Goal: Task Accomplishment & Management: Use online tool/utility

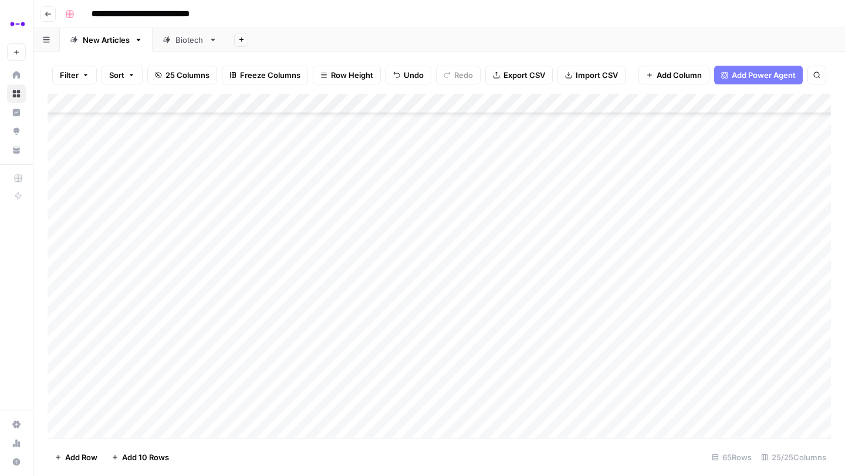
scroll to position [991, 0]
drag, startPoint x: 234, startPoint y: 389, endPoint x: 232, endPoint y: 408, distance: 18.9
click at [233, 408] on div "Add Column" at bounding box center [439, 266] width 783 height 344
click at [567, 368] on div "Add Column" at bounding box center [439, 266] width 783 height 344
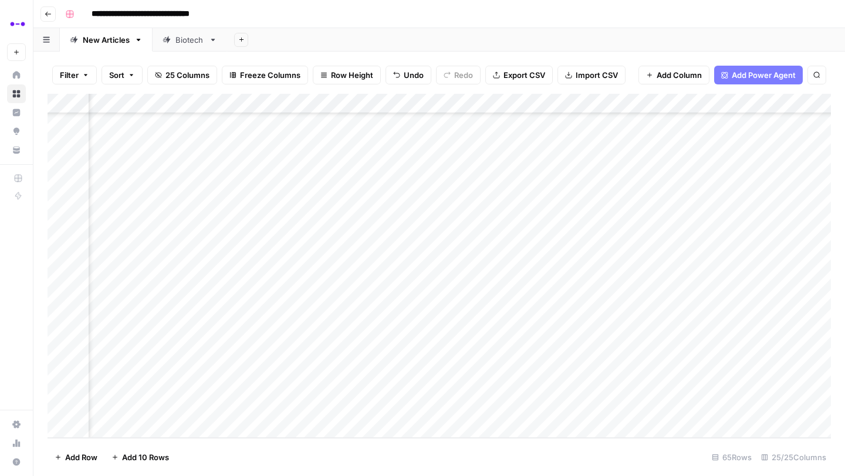
click at [567, 389] on div "Add Column" at bounding box center [439, 266] width 783 height 344
click at [564, 407] on div "Add Column" at bounding box center [439, 266] width 783 height 344
click at [424, 368] on div "Add Column" at bounding box center [439, 266] width 783 height 344
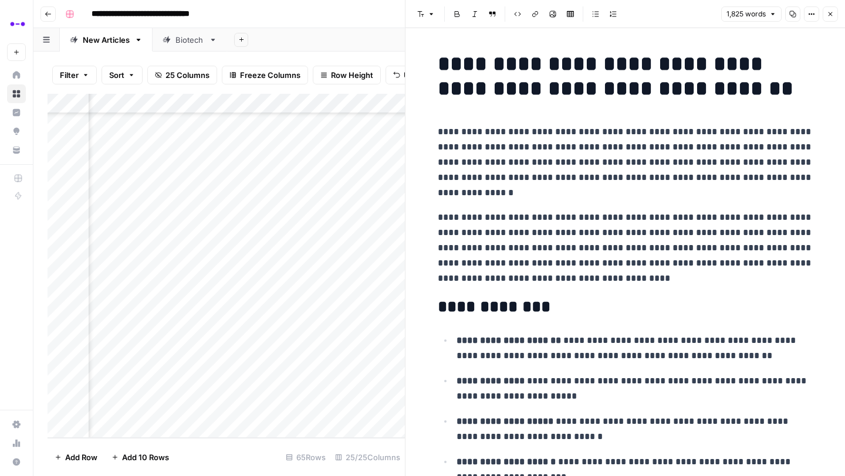
click at [791, 15] on icon "button" at bounding box center [793, 14] width 6 height 6
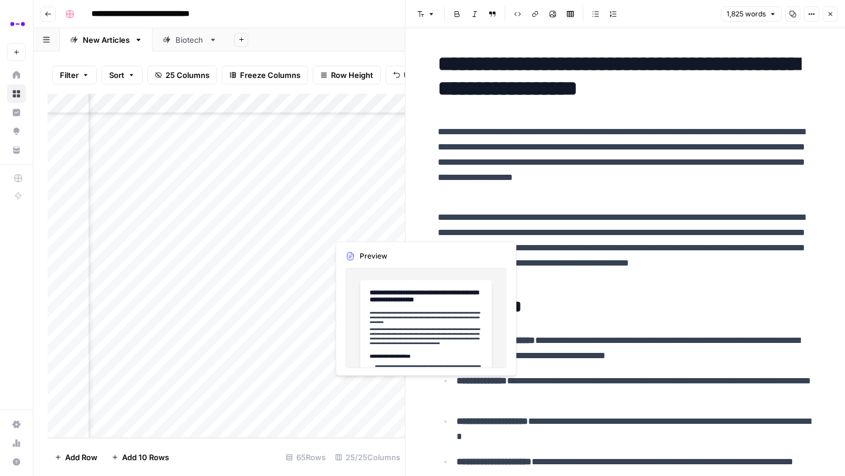
click at [387, 386] on div "Add Column" at bounding box center [226, 266] width 357 height 344
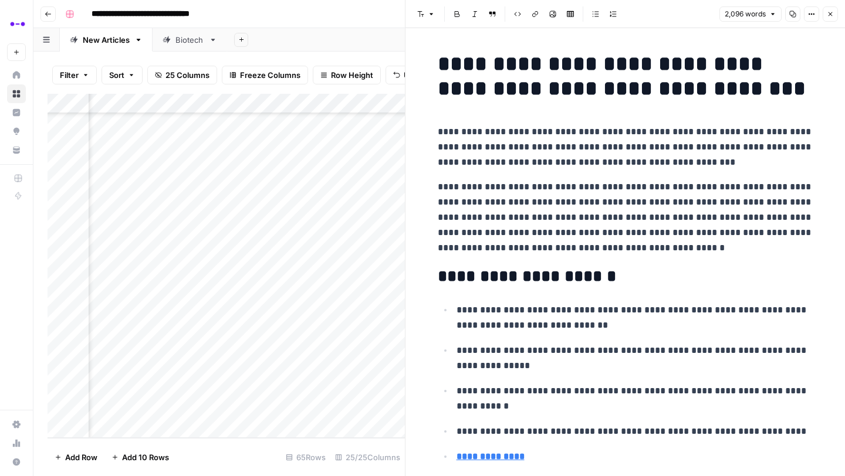
click at [793, 15] on icon "button" at bounding box center [793, 14] width 6 height 6
click at [380, 410] on div "Add Column" at bounding box center [226, 266] width 357 height 344
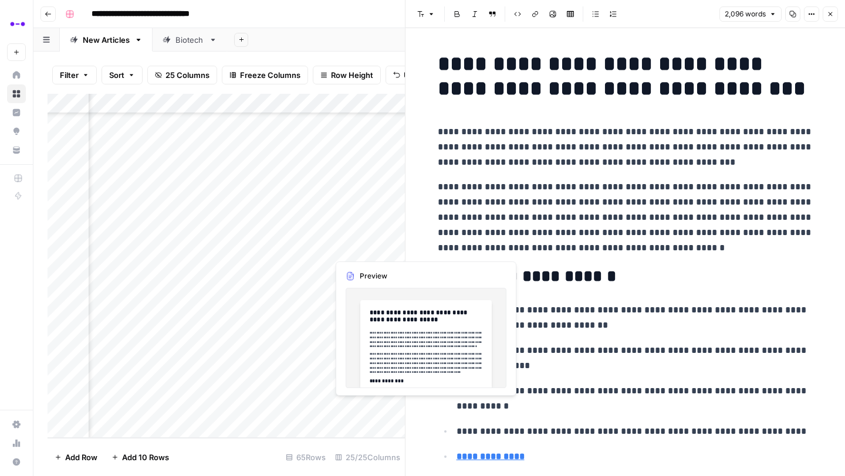
click at [380, 410] on div "Add Column" at bounding box center [226, 266] width 357 height 344
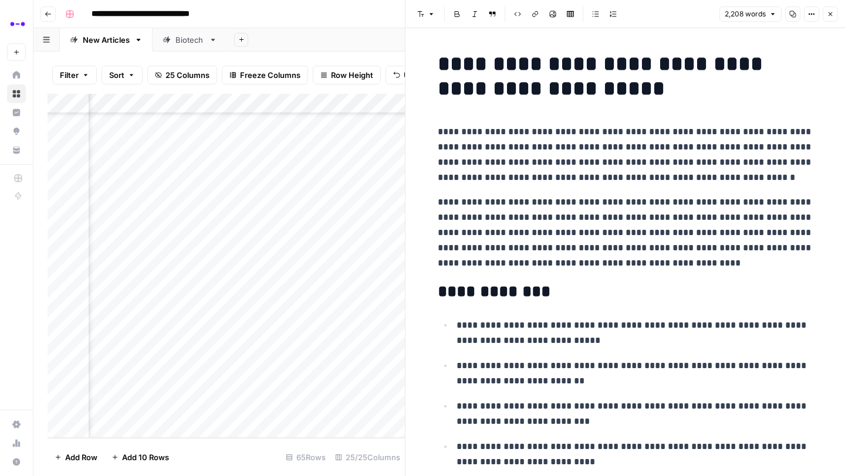
click at [789, 12] on icon "button" at bounding box center [792, 14] width 7 height 7
click at [833, 9] on button "Close" at bounding box center [830, 13] width 15 height 15
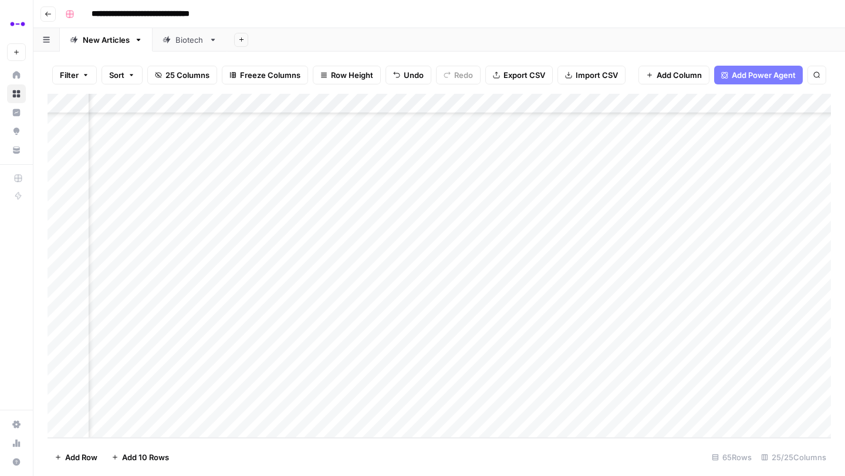
scroll to position [991, 1432]
click at [511, 369] on div "Add Column" at bounding box center [439, 266] width 783 height 344
click at [504, 387] on div "Add Column" at bounding box center [439, 266] width 783 height 344
click at [503, 408] on div "Add Column" at bounding box center [439, 266] width 783 height 344
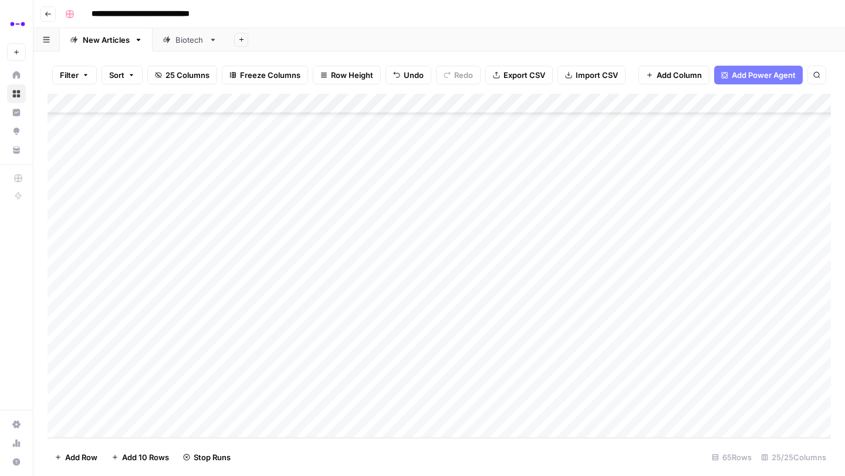
click at [235, 198] on div "Add Column" at bounding box center [439, 266] width 783 height 344
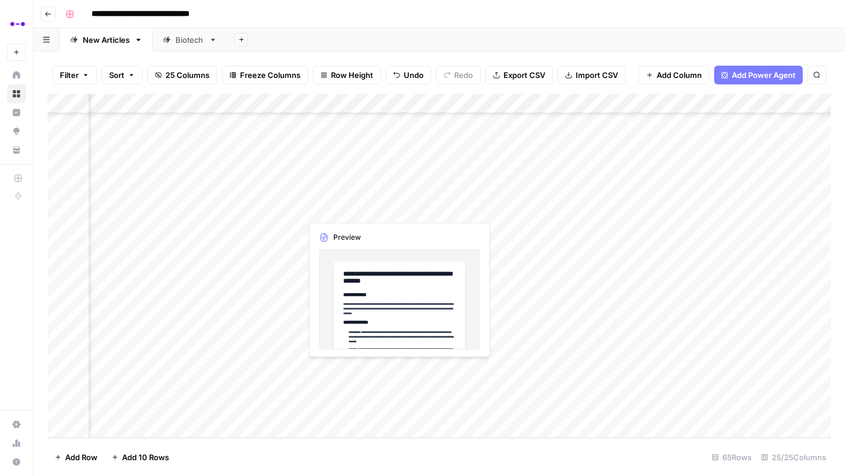
click at [227, 197] on div "Add Column" at bounding box center [439, 266] width 783 height 344
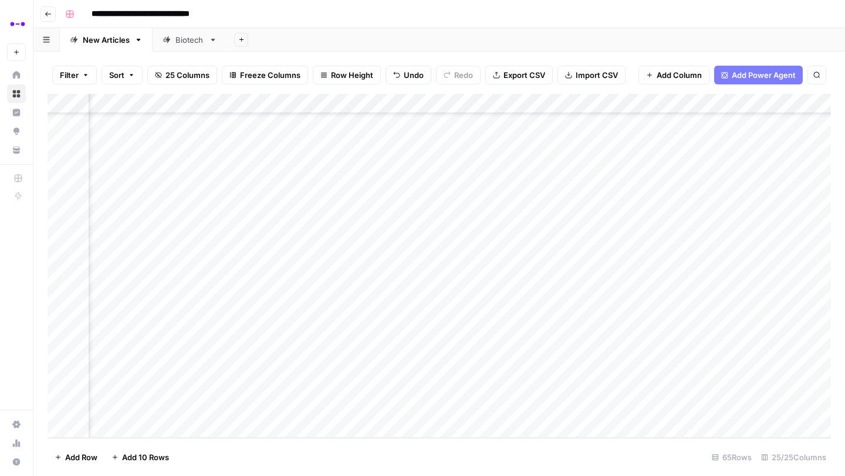
scroll to position [991, 1899]
click at [248, 207] on div "Add Column" at bounding box center [439, 266] width 783 height 344
click at [247, 227] on div "Add Column" at bounding box center [439, 266] width 783 height 344
click at [246, 249] on div "Add Column" at bounding box center [439, 266] width 783 height 344
click at [246, 269] on div "Add Column" at bounding box center [439, 266] width 783 height 344
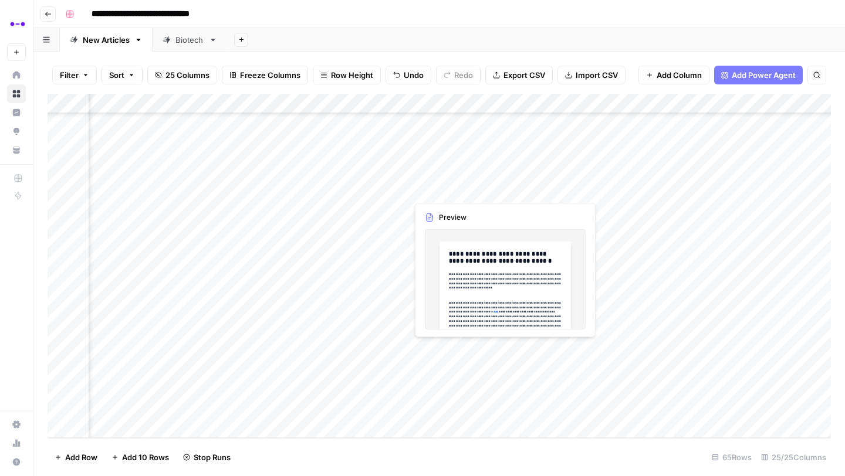
click at [456, 190] on div "Add Column" at bounding box center [439, 266] width 783 height 344
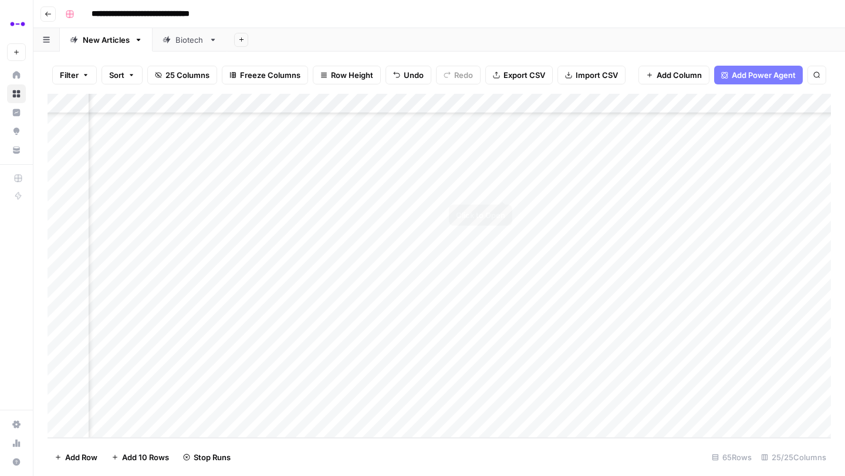
click at [503, 188] on div "Add Column" at bounding box center [439, 266] width 783 height 344
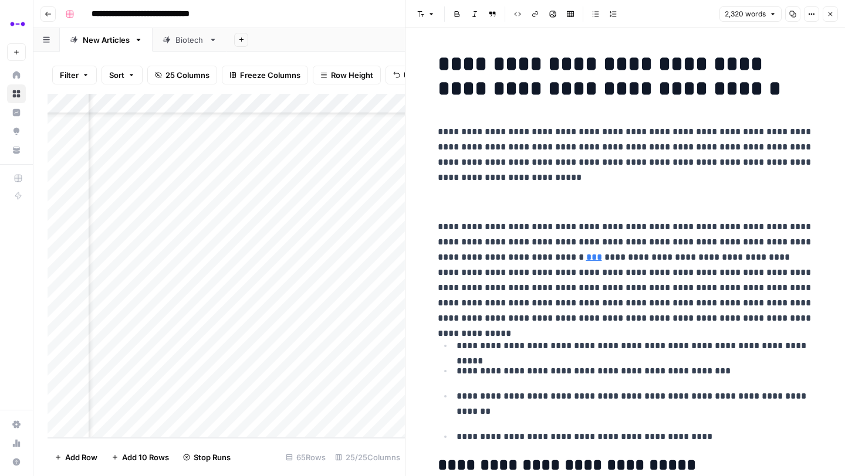
click at [795, 10] on button "Copy" at bounding box center [792, 13] width 15 height 15
